Goal: Navigation & Orientation: Find specific page/section

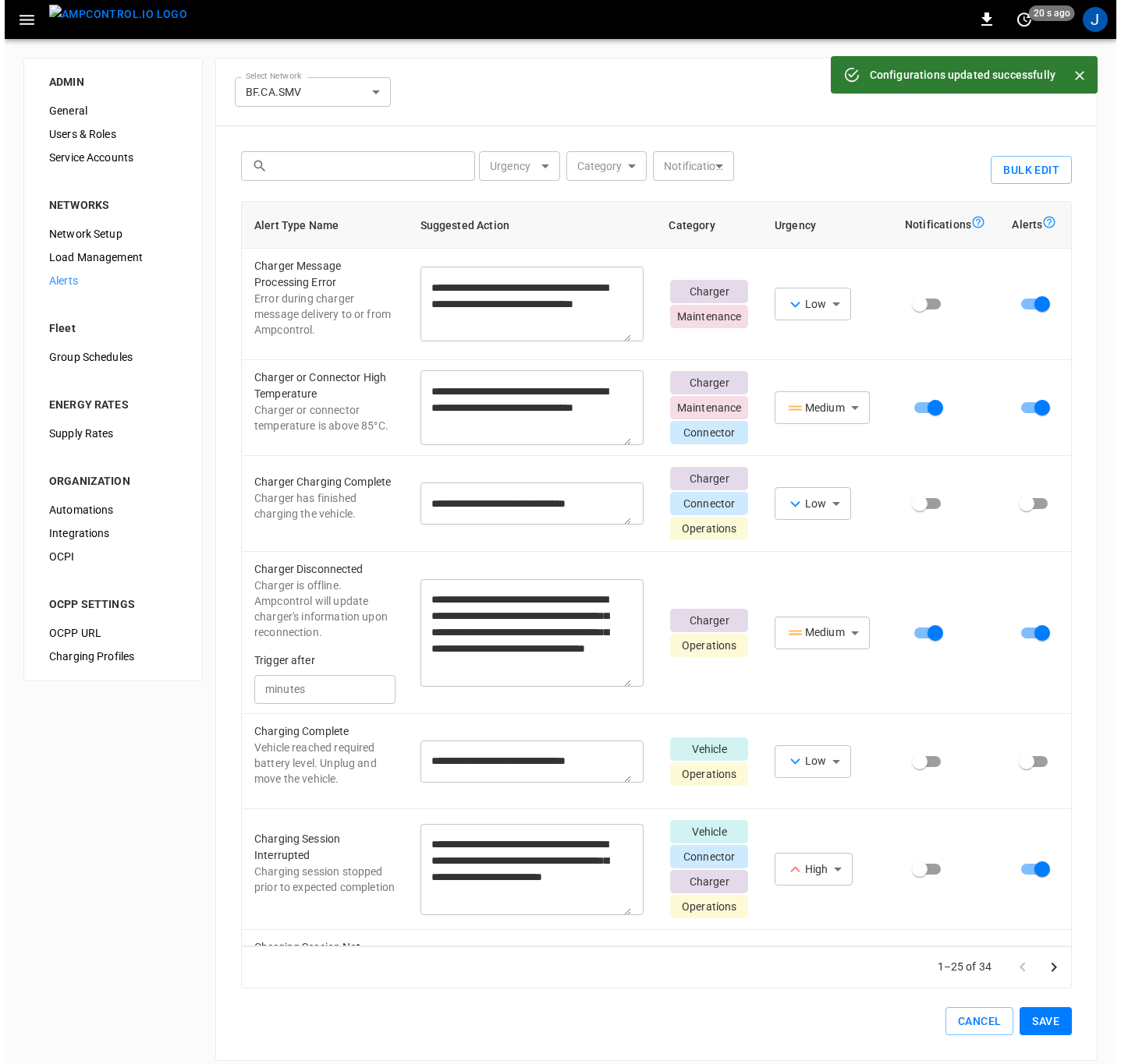
scroll to position [2758, 0]
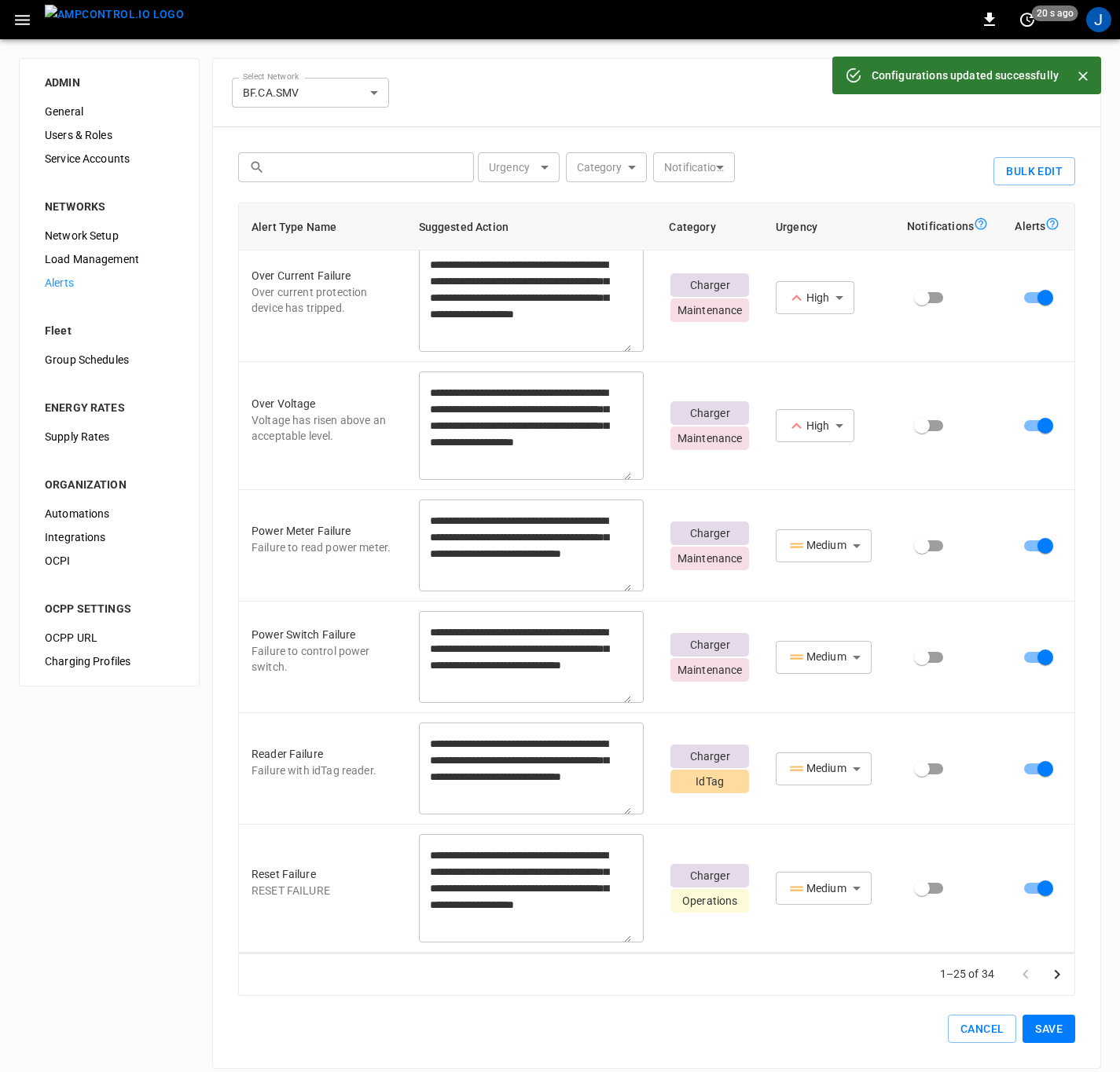
click at [91, 11] on img "menu" at bounding box center [115, 14] width 139 height 20
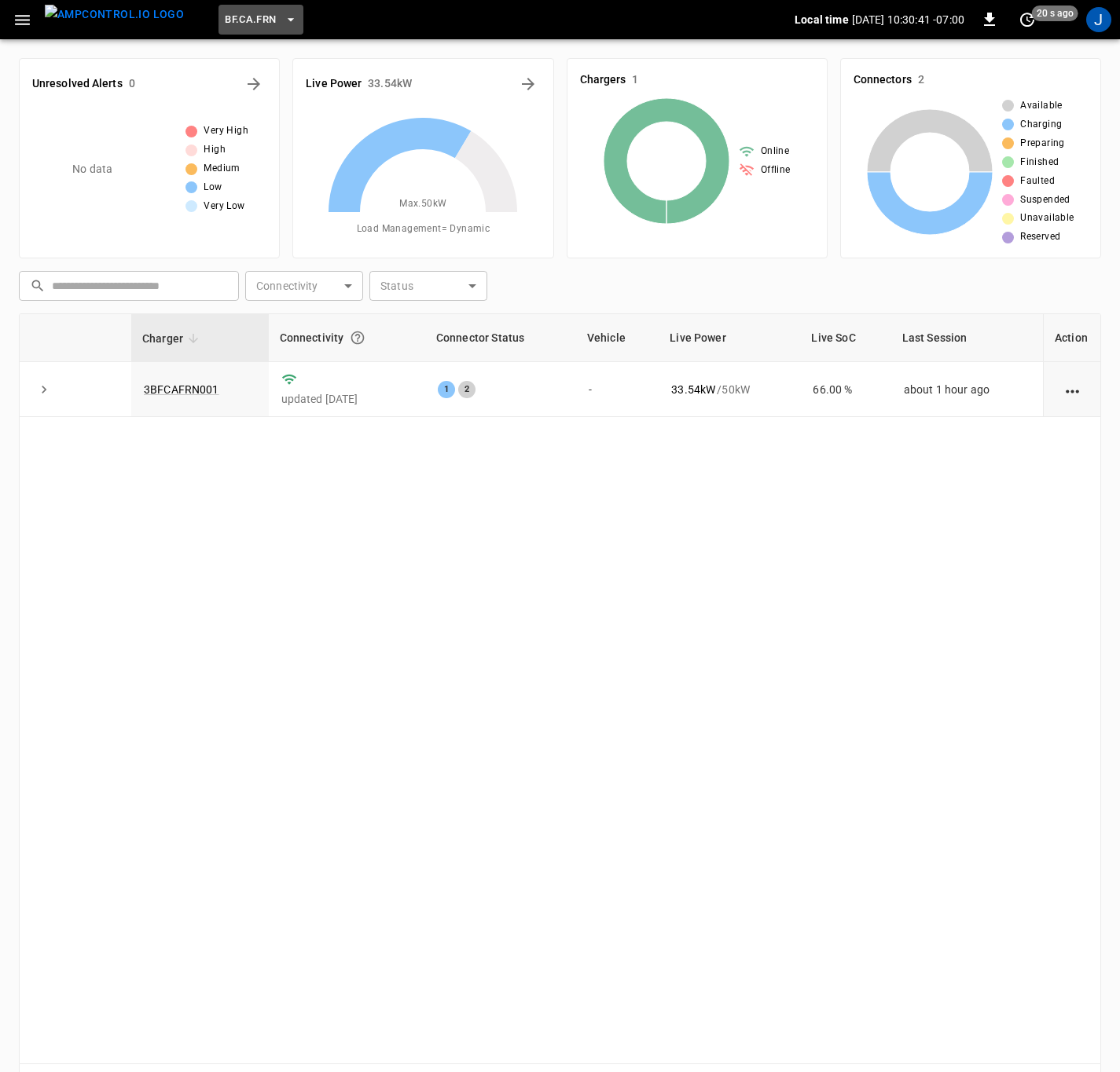
click at [283, 11] on icon "button" at bounding box center [290, 19] width 15 height 15
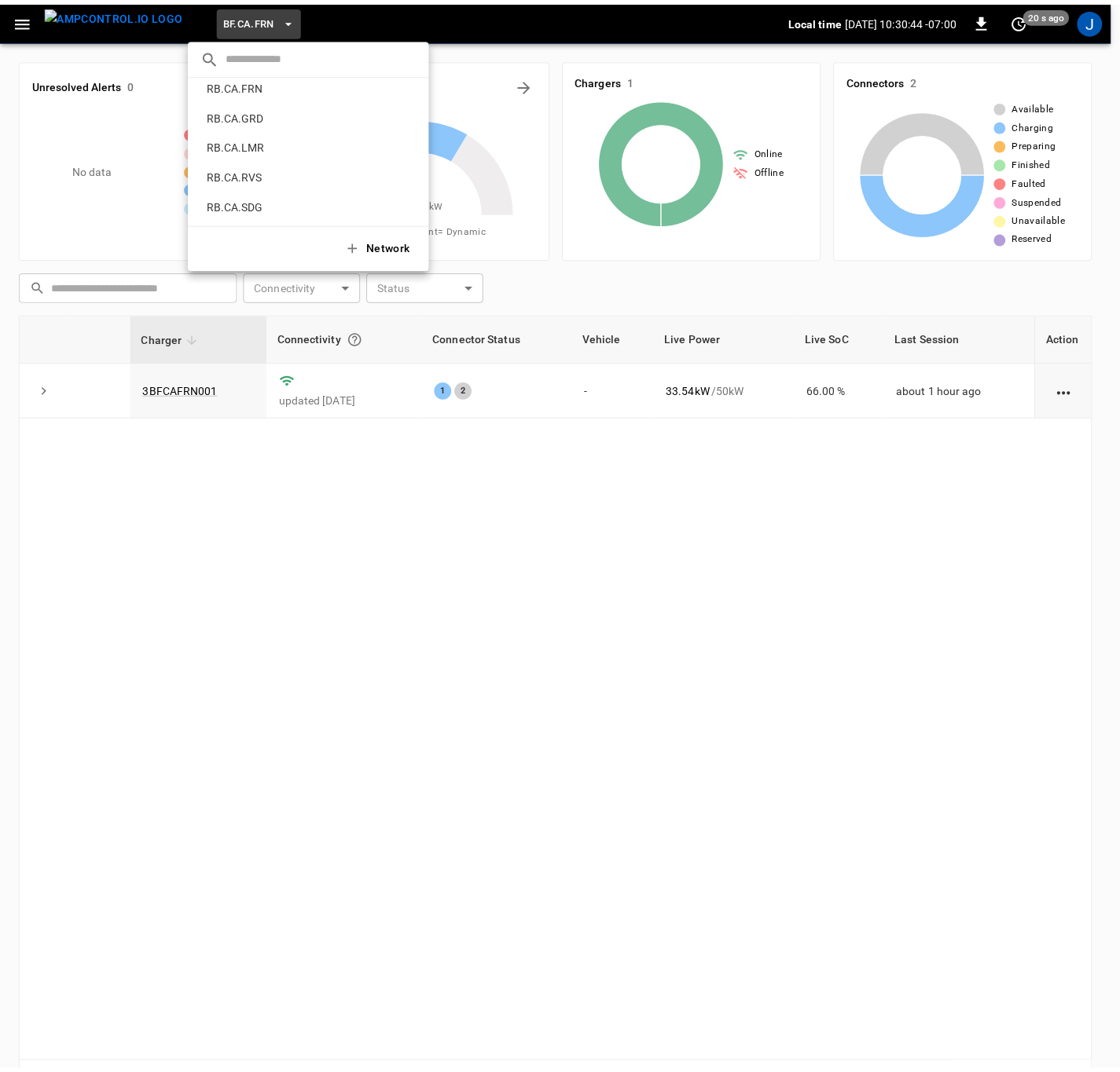
scroll to position [851, 0]
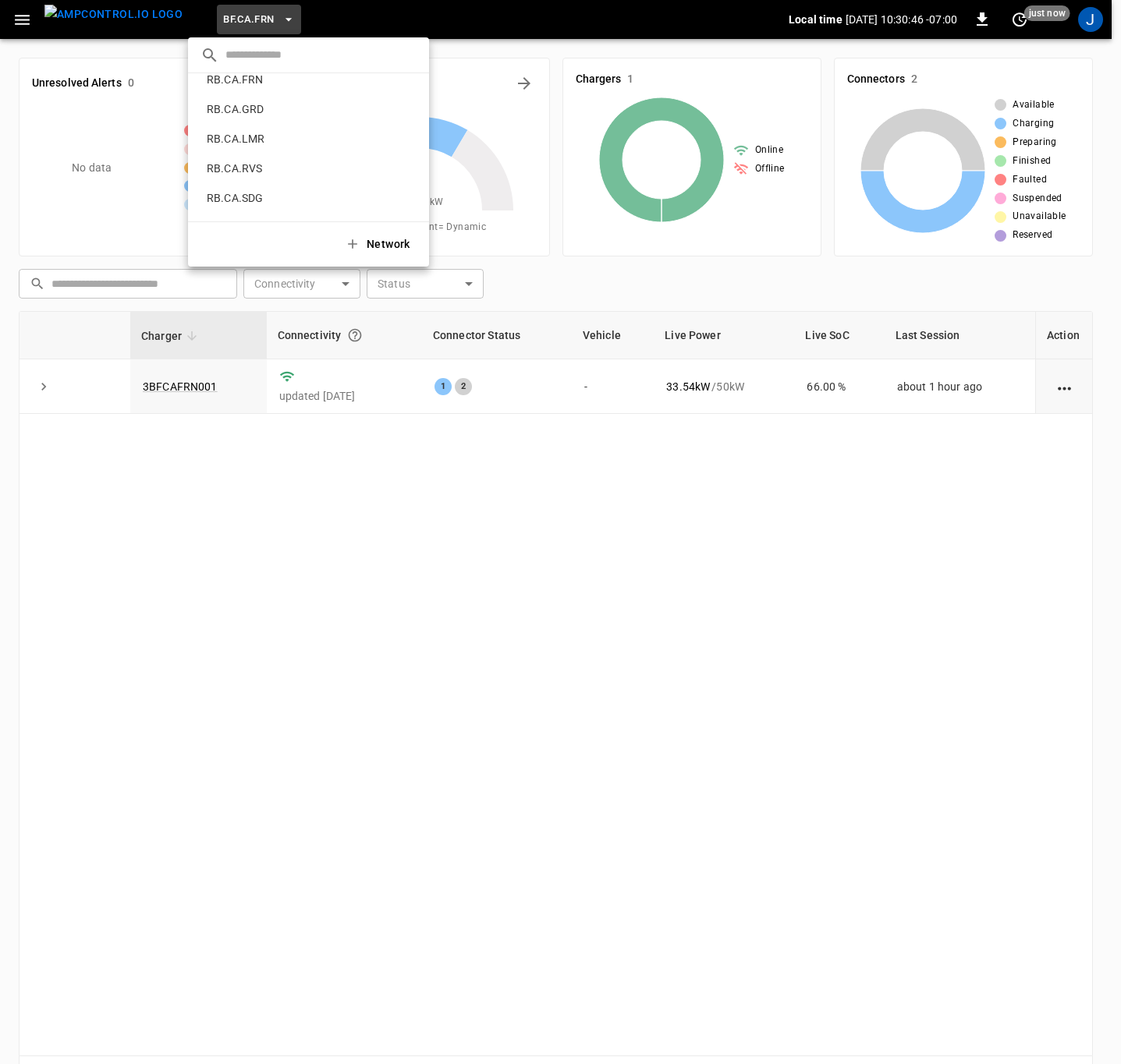
click at [248, 84] on p "RB.CA.FRN" at bounding box center [284, 80] width 168 height 15
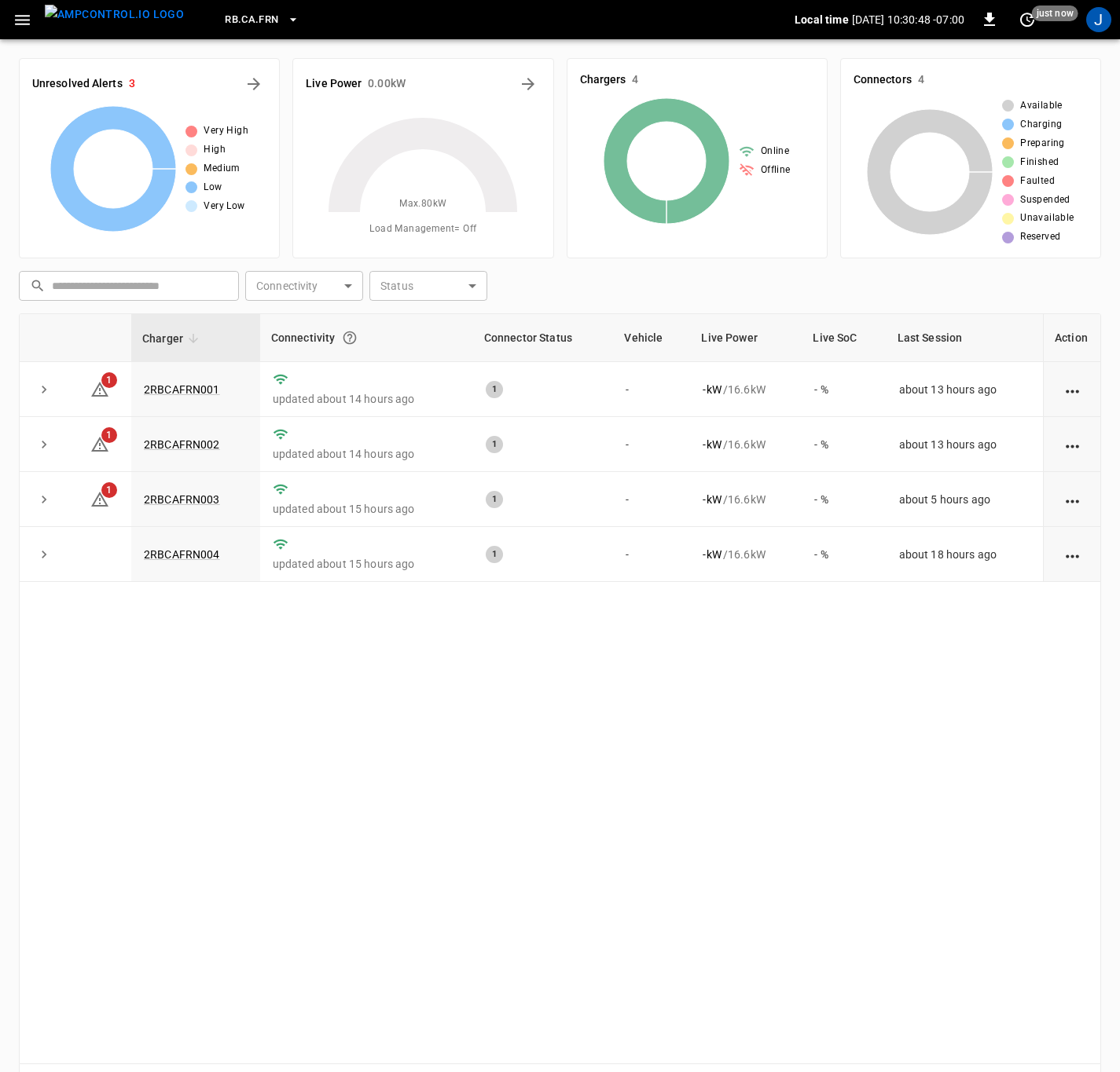
click at [186, 388] on link "2RBCAFRN001" at bounding box center [182, 389] width 76 height 12
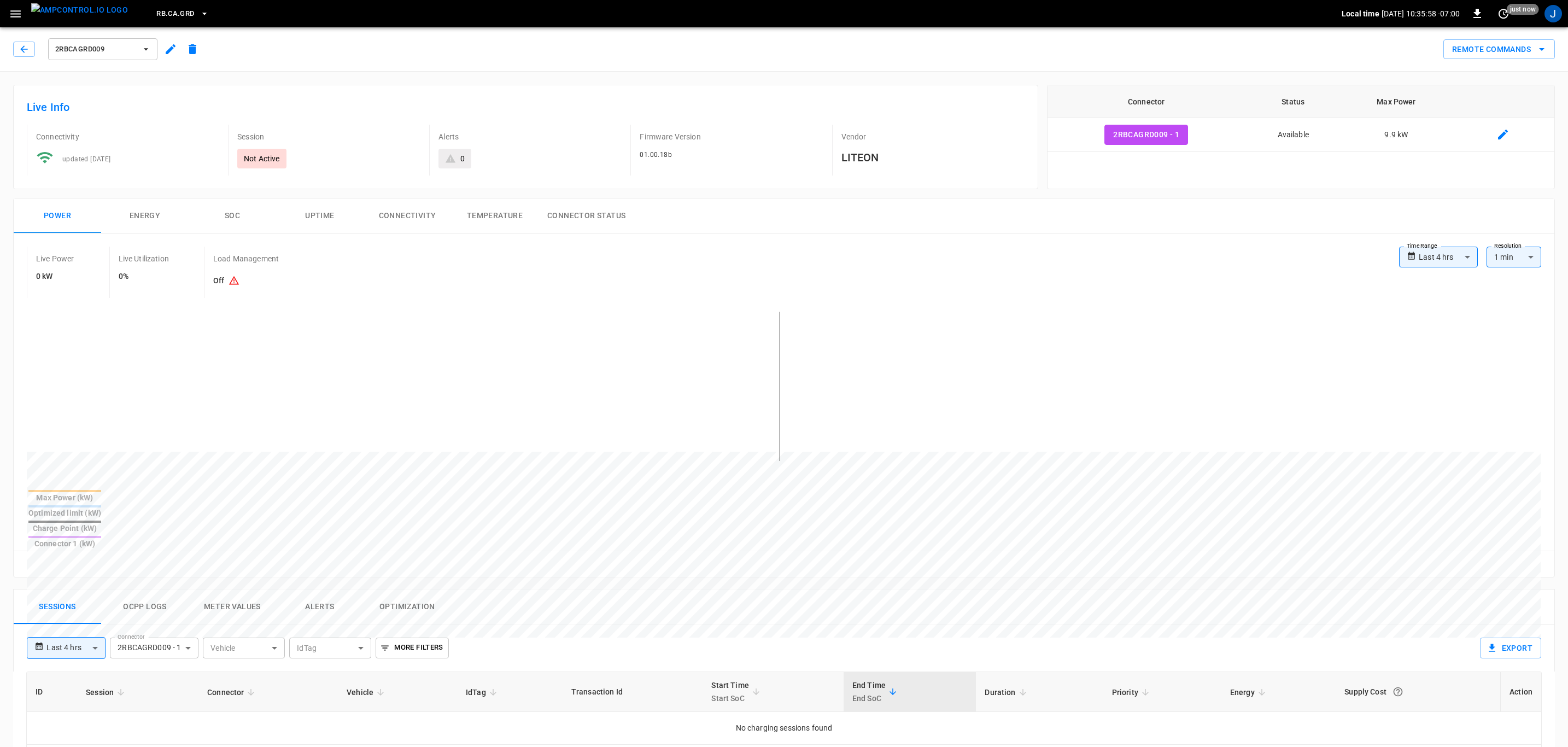
click at [199, 12] on icon "button" at bounding box center [205, 13] width 11 height 11
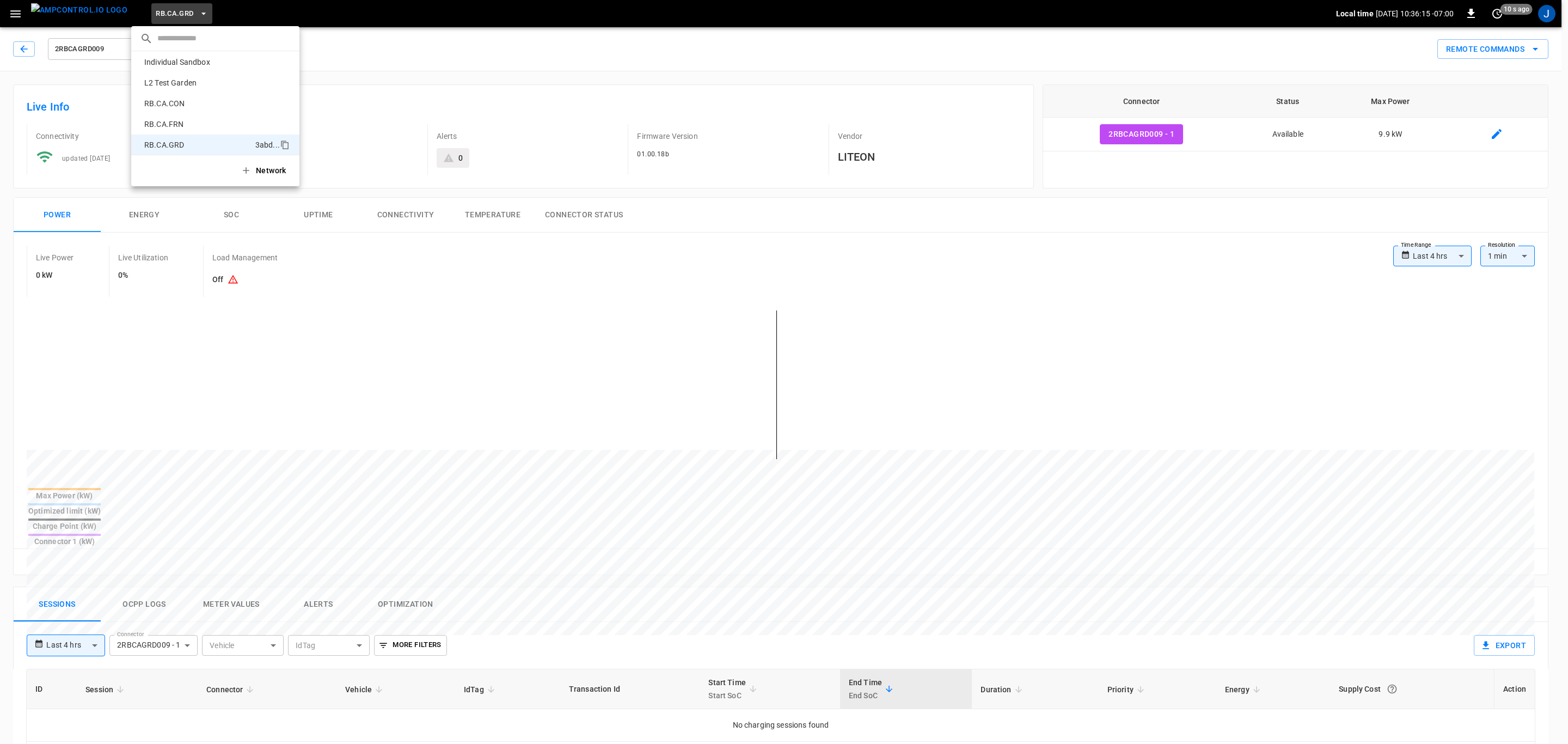
scroll to position [522, 0]
click at [23, 11] on div at bounding box center [784, 372] width 1568 height 744
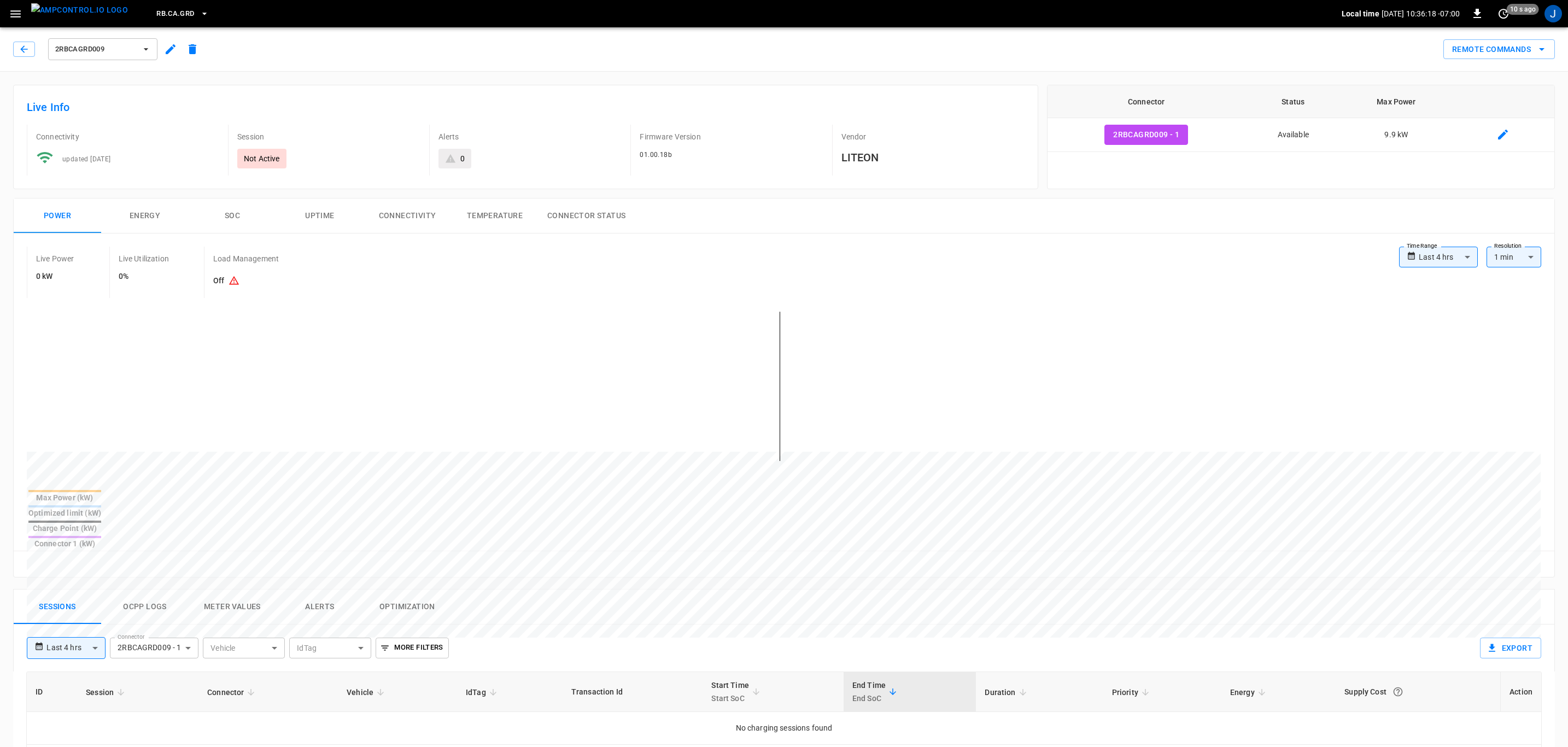
click at [17, 17] on icon "button" at bounding box center [16, 14] width 11 height 7
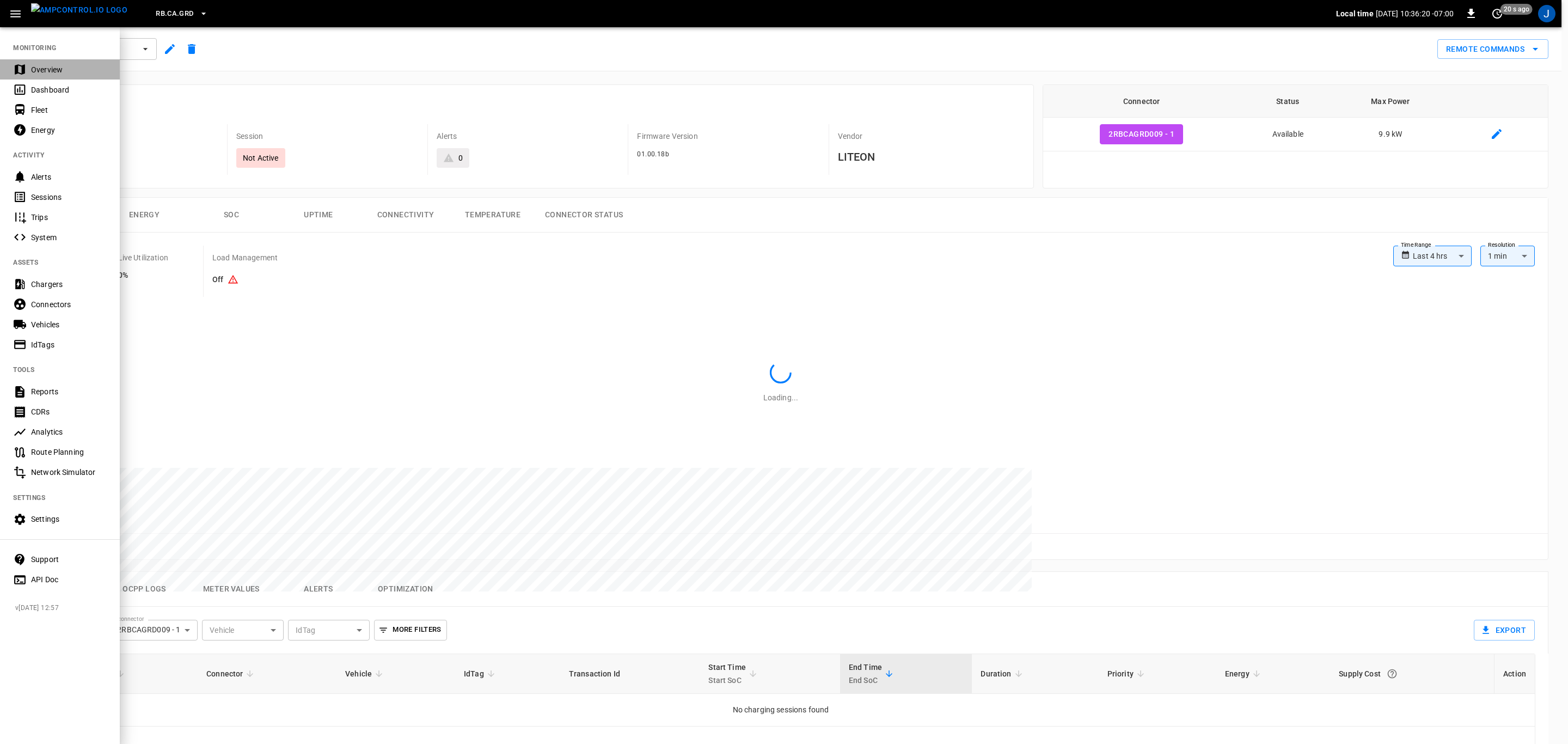
click at [53, 66] on div "Overview" at bounding box center [69, 70] width 75 height 11
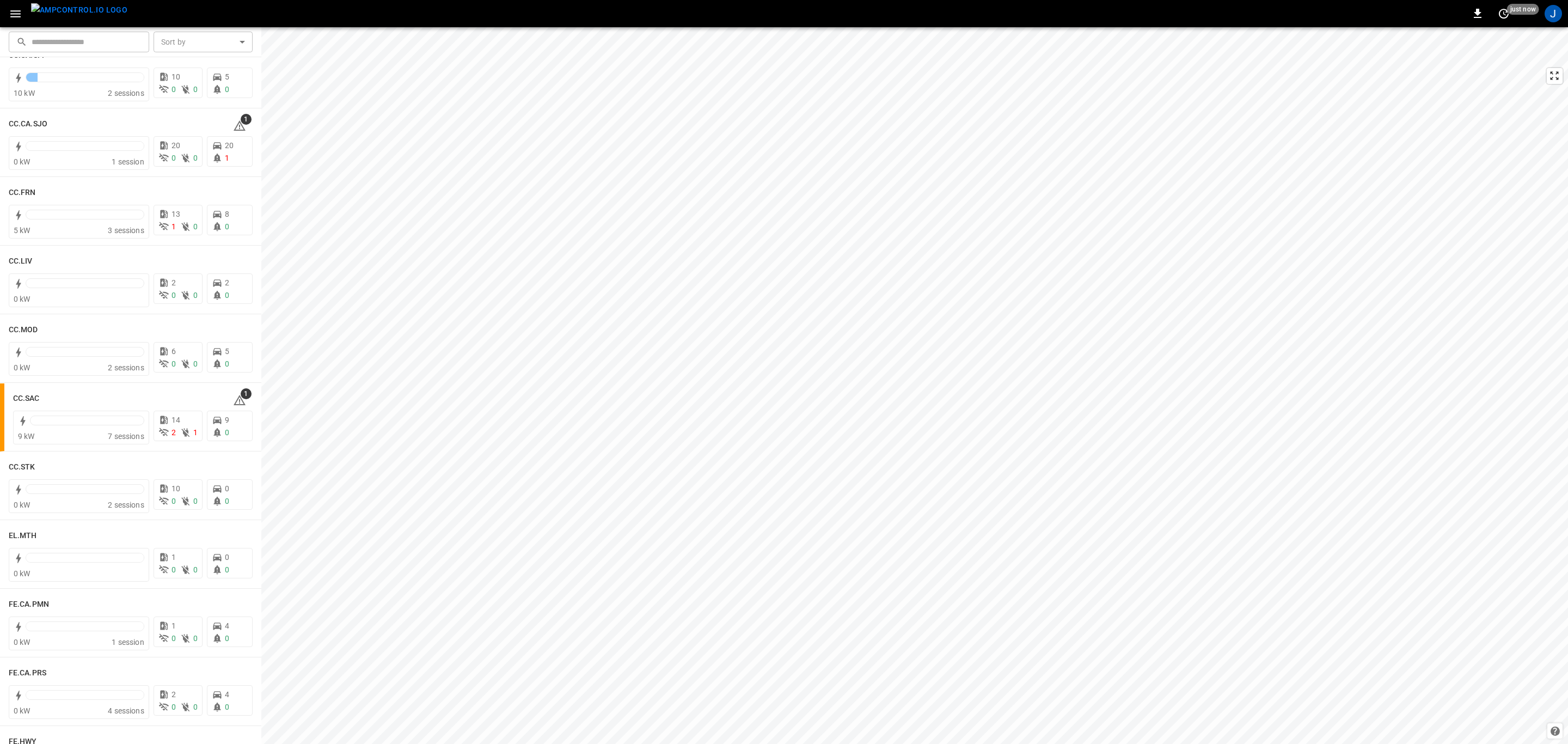
scroll to position [375, 0]
